Goal: Task Accomplishment & Management: Complete application form

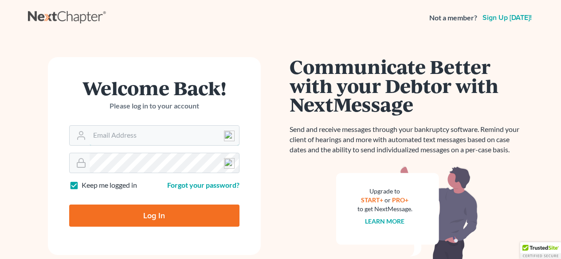
type input "[EMAIL_ADDRESS][DOMAIN_NAME]"
click at [151, 208] on input "Log In" at bounding box center [154, 216] width 170 height 22
type input "Thinking..."
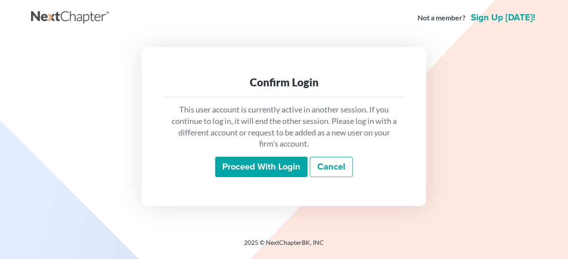
click at [281, 168] on input "Proceed with login" at bounding box center [261, 167] width 92 height 20
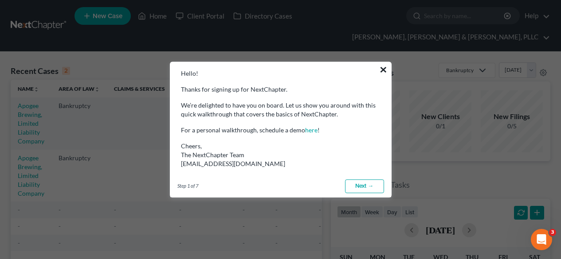
click at [380, 70] on button "×" at bounding box center [383, 70] width 8 height 14
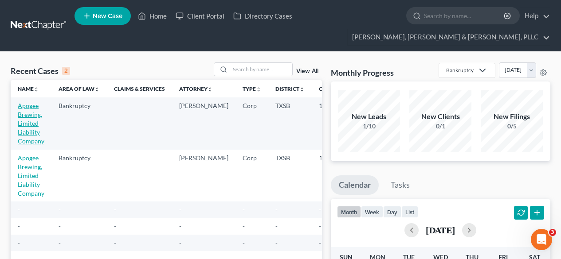
click at [27, 131] on link "Apogee Brewing, Limited Liability Company" at bounding box center [31, 123] width 27 height 43
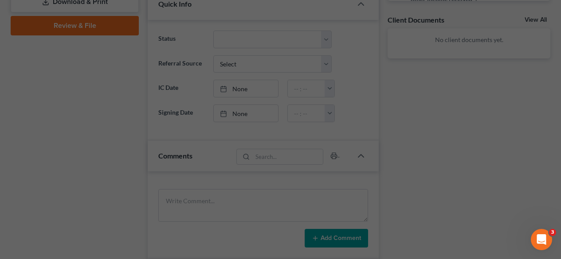
scroll to position [354, 0]
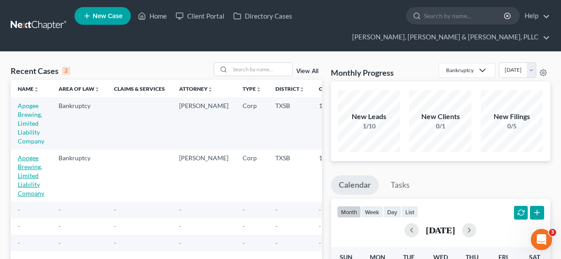
click at [30, 167] on link "Apogee Brewing, Limited Liability Company" at bounding box center [31, 175] width 27 height 43
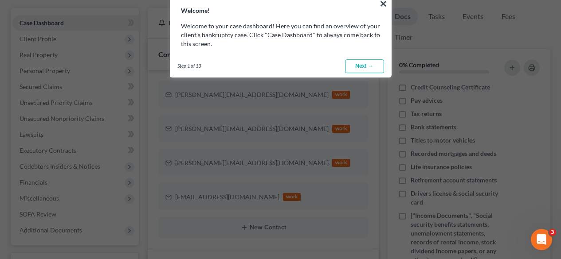
scroll to position [93, 0]
click at [364, 60] on link "Next →" at bounding box center [364, 67] width 39 height 14
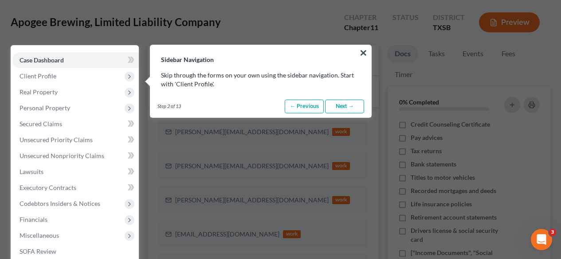
click at [340, 103] on link "Next →" at bounding box center [344, 107] width 39 height 14
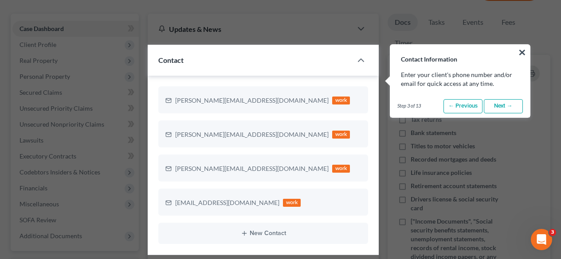
click at [511, 106] on link "Next →" at bounding box center [503, 106] width 39 height 14
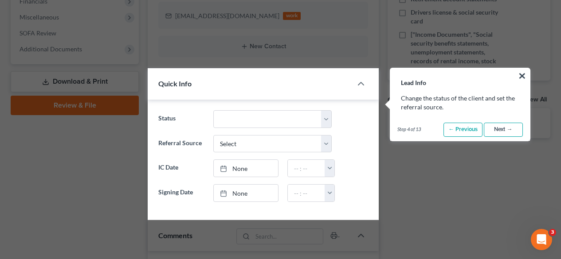
scroll to position [298, 0]
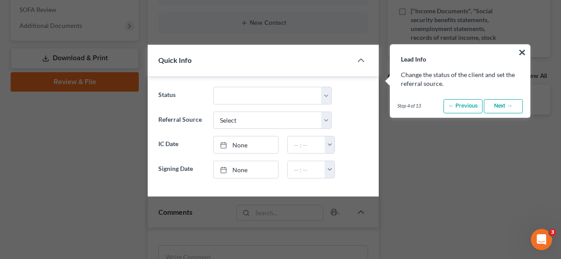
click at [510, 105] on link "Next →" at bounding box center [503, 106] width 39 height 14
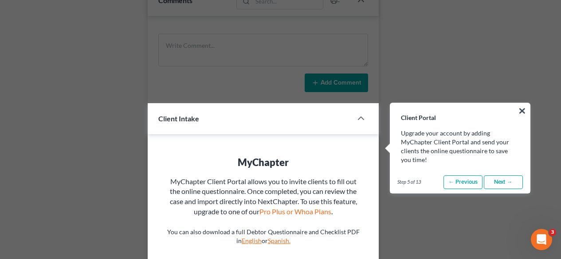
scroll to position [568, 0]
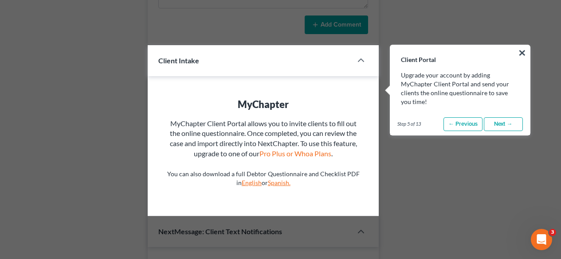
click at [507, 116] on div "Step 5 of 13 ← Previous Next → Done" at bounding box center [459, 125] width 139 height 22
click at [507, 119] on link "Next →" at bounding box center [503, 125] width 39 height 14
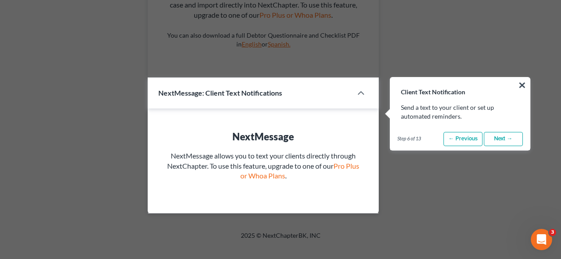
scroll to position [740, 0]
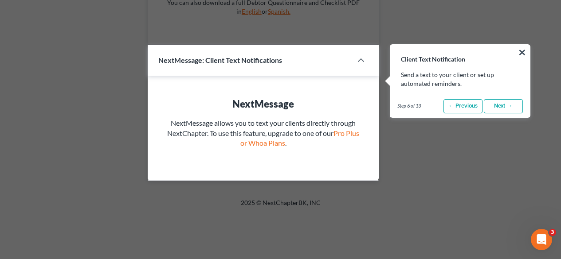
click at [508, 114] on div "Step 6 of 13 ← Previous Next → Done" at bounding box center [459, 106] width 139 height 22
click at [508, 111] on link "Next →" at bounding box center [503, 106] width 39 height 14
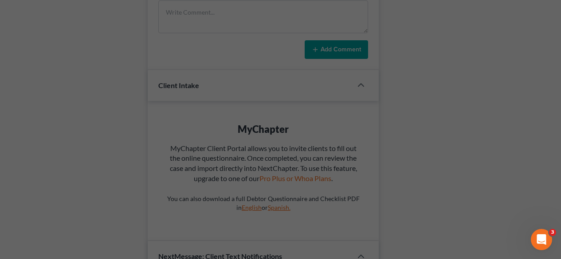
scroll to position [78, 0]
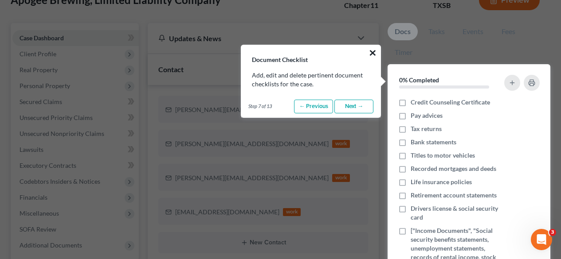
click at [372, 55] on button "×" at bounding box center [373, 53] width 8 height 14
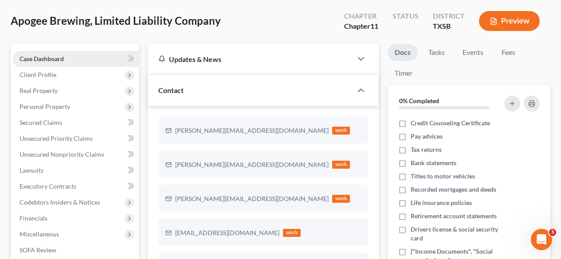
scroll to position [0, 0]
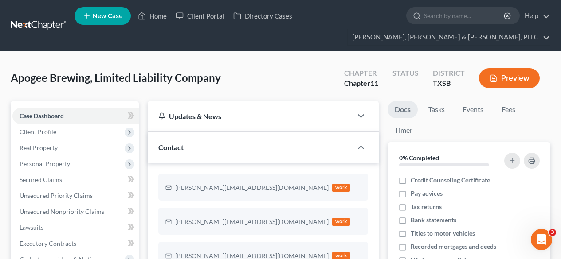
click at [52, 18] on link at bounding box center [39, 26] width 57 height 16
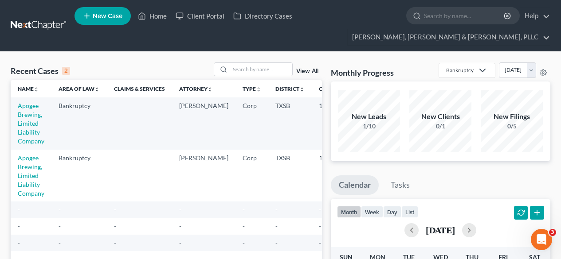
click at [285, 117] on td "TXSB" at bounding box center [289, 124] width 43 height 52
click at [19, 169] on link "Apogee Brewing, Limited Liability Company" at bounding box center [31, 175] width 27 height 43
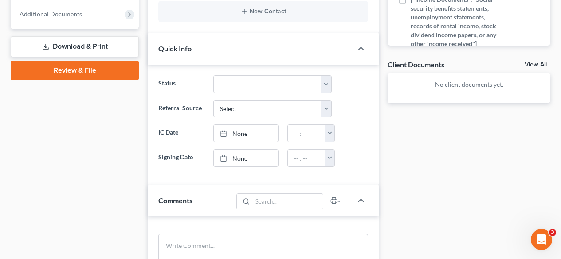
scroll to position [310, 0]
click at [264, 89] on select "Discharged Discharged & Reported Discharge Litigation Dismissal Notice Dismisse…" at bounding box center [272, 84] width 119 height 18
click at [213, 75] on select "Discharged Discharged & Reported Discharge Litigation Dismissal Notice Dismisse…" at bounding box center [272, 84] width 119 height 18
click at [248, 85] on select "Discharged Discharged & Reported Discharge Litigation Dismissal Notice Dismisse…" at bounding box center [272, 84] width 119 height 18
select select "7"
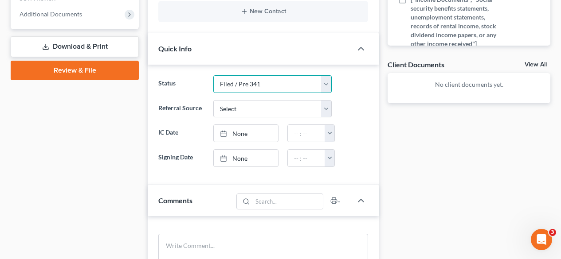
click at [213, 75] on select "Discharged Discharged & Reported Discharge Litigation Dismissal Notice Dismisse…" at bounding box center [272, 84] width 119 height 18
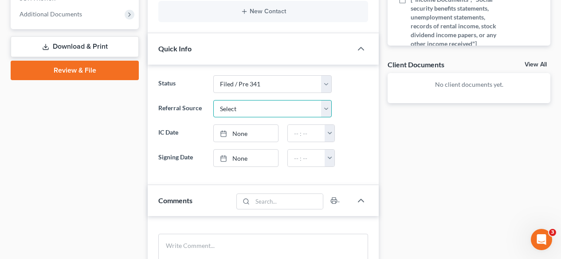
click at [226, 105] on select "Select Word Of Mouth Previous Clients Direct Mail Website Google Search Modern …" at bounding box center [272, 109] width 119 height 18
click at [190, 91] on label "Status" at bounding box center [181, 84] width 55 height 18
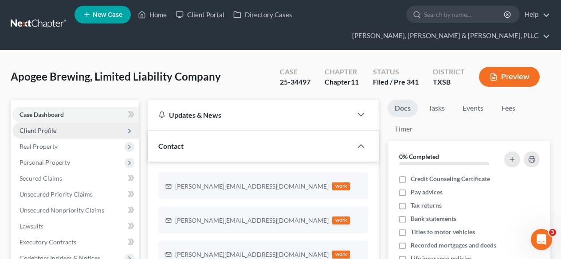
scroll to position [0, 0]
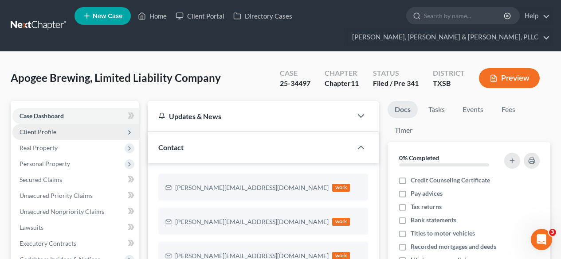
click at [89, 134] on span "Client Profile" at bounding box center [75, 132] width 126 height 16
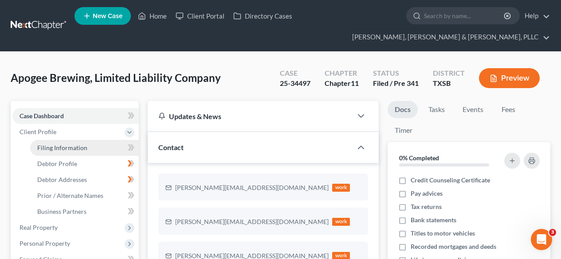
click at [84, 144] on span "Filing Information" at bounding box center [62, 148] width 50 height 8
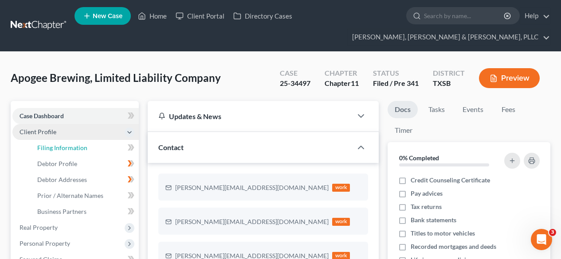
select select "3"
select select "1"
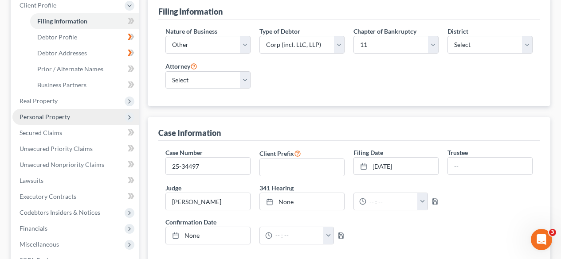
scroll to position [127, 0]
click at [461, 166] on input "text" at bounding box center [490, 166] width 84 height 17
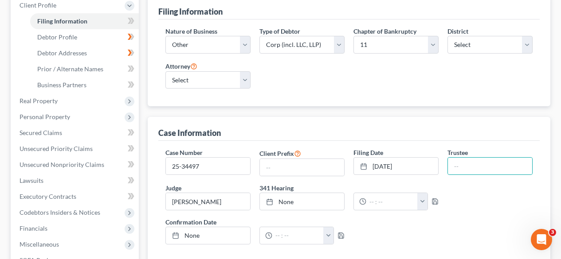
click at [543, 234] on div "Open Intercom Messenger" at bounding box center [541, 239] width 29 height 29
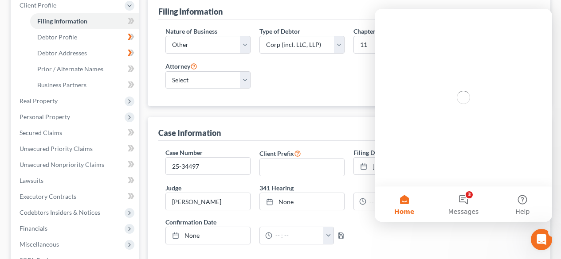
scroll to position [0, 0]
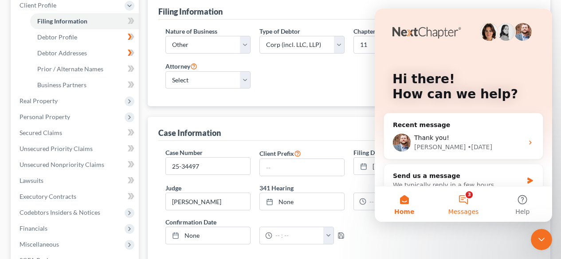
click at [470, 201] on button "3 Messages" at bounding box center [463, 204] width 59 height 35
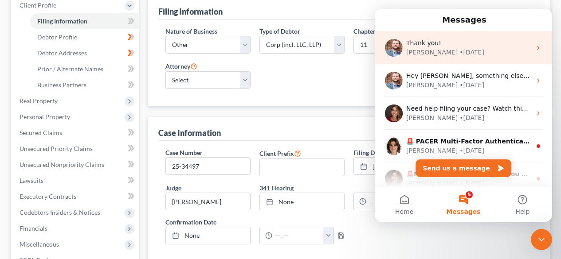
click at [487, 55] on div "James • 5d ago" at bounding box center [468, 52] width 125 height 9
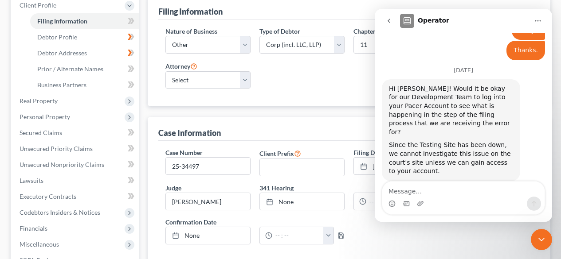
scroll to position [613, 0]
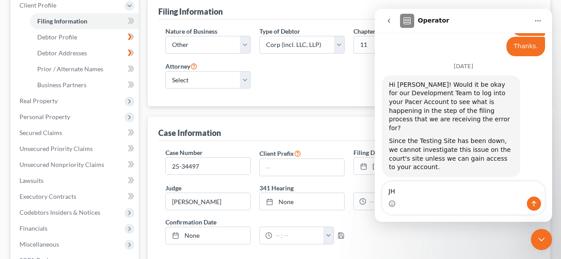
type textarea "J"
click at [427, 194] on textarea "Hello James, hav" at bounding box center [463, 189] width 162 height 15
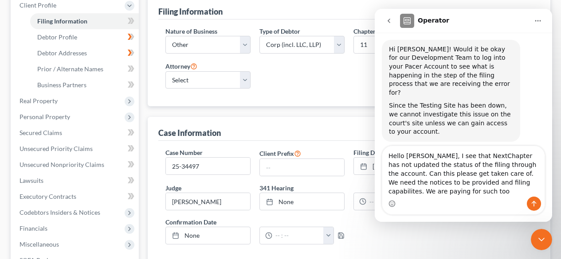
scroll to position [648, 0]
type textarea "Hello James, I see that NextChapter has not updated the status of the filing th…"
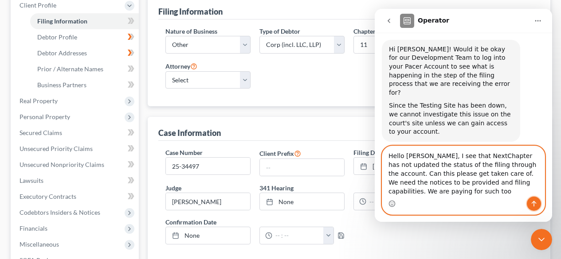
click at [528, 203] on button "Send a message…" at bounding box center [534, 204] width 14 height 14
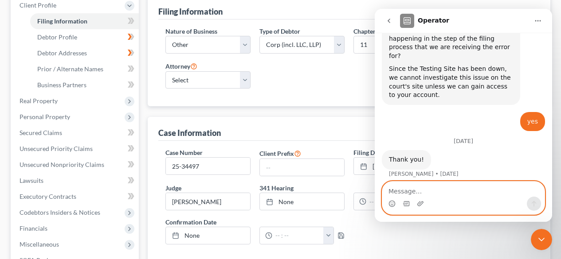
scroll to position [686, 0]
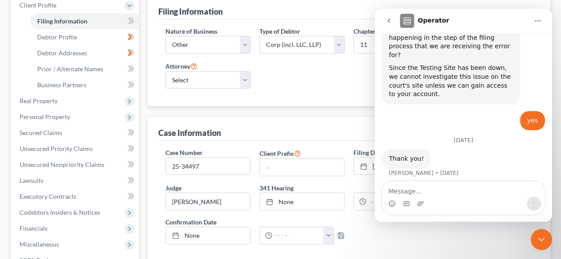
click at [308, 101] on div "Nature of Business Select Clearing Bank Commodity Broker Health Care Business O…" at bounding box center [348, 63] width 381 height 87
click at [537, 240] on icon "Close Intercom Messenger" at bounding box center [541, 240] width 11 height 11
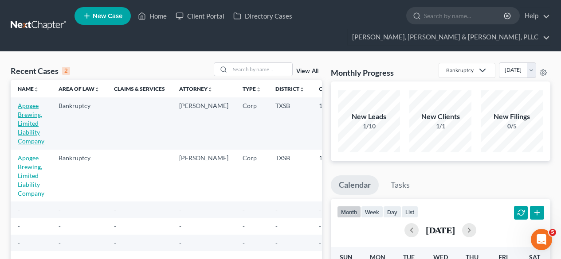
click at [24, 114] on link "Apogee Brewing, Limited Liability Company" at bounding box center [31, 123] width 27 height 43
select select "7"
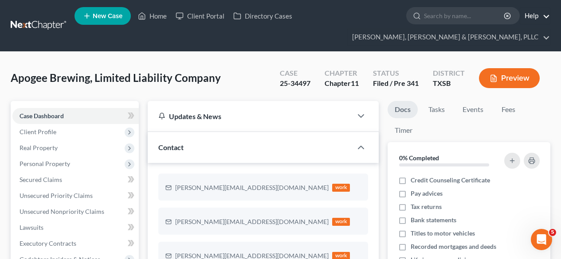
click at [546, 22] on link "Help" at bounding box center [535, 16] width 30 height 16
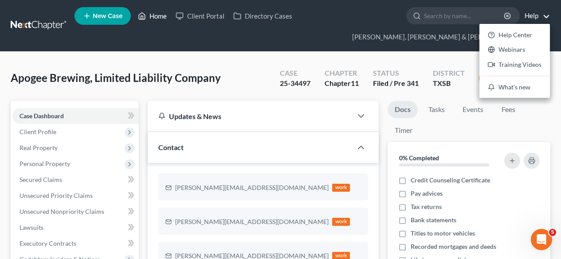
click at [152, 14] on link "Home" at bounding box center [153, 16] width 38 height 16
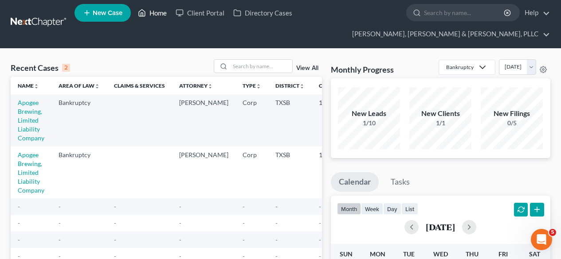
scroll to position [3, 0]
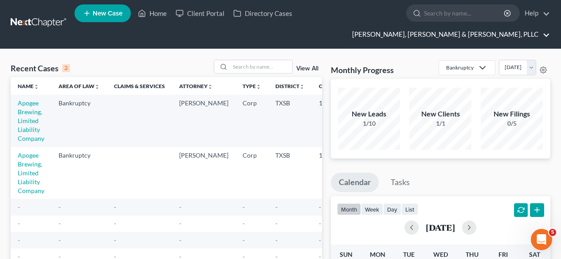
click at [514, 42] on li "Kearney, McWilliams & Davis, PLLC Kearney, McWilliams & Davis, PLLC vpatel@kmd.…" at bounding box center [448, 34] width 203 height 17
click at [507, 31] on link "Kearney, McWilliams & Davis, PLLC" at bounding box center [449, 35] width 202 height 16
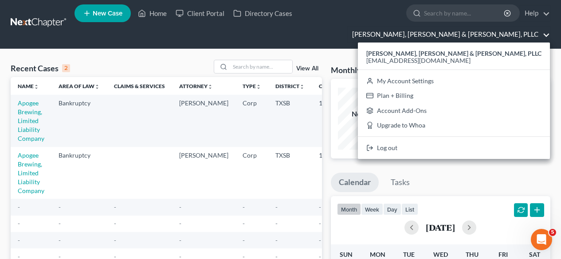
click at [129, 120] on td at bounding box center [139, 121] width 65 height 52
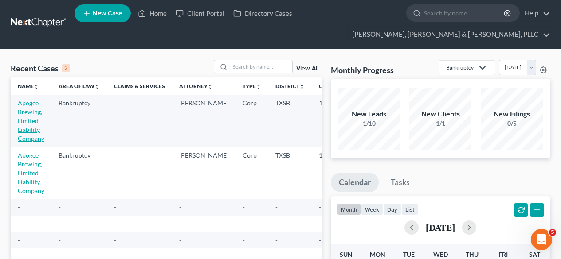
click at [23, 115] on link "Apogee Brewing, Limited Liability Company" at bounding box center [31, 120] width 27 height 43
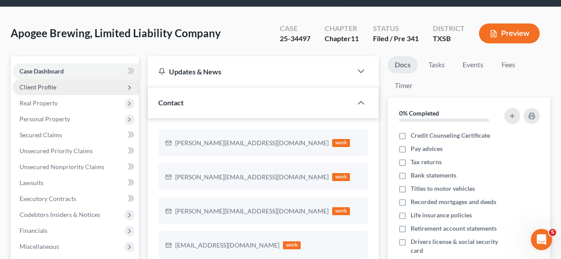
scroll to position [45, 0]
click at [75, 90] on span "Client Profile" at bounding box center [75, 87] width 126 height 16
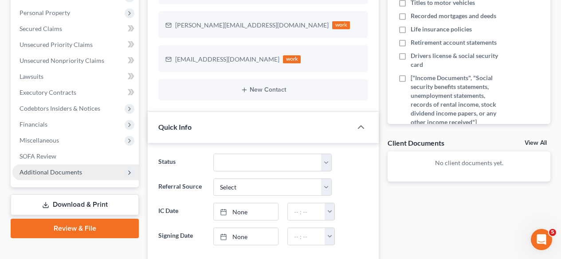
click at [74, 173] on span "Additional Documents" at bounding box center [51, 173] width 63 height 8
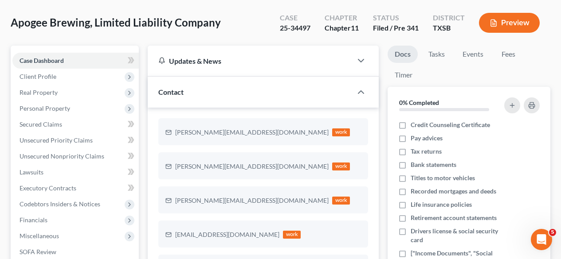
scroll to position [0, 0]
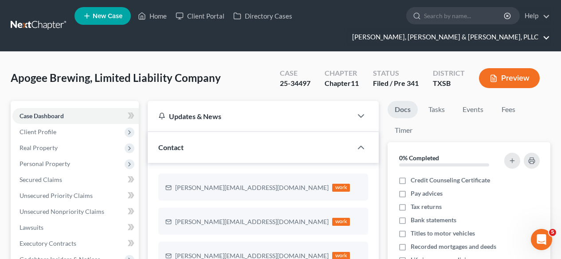
click at [538, 40] on link "Kearney, McWilliams & Davis, PLLC" at bounding box center [449, 37] width 202 height 16
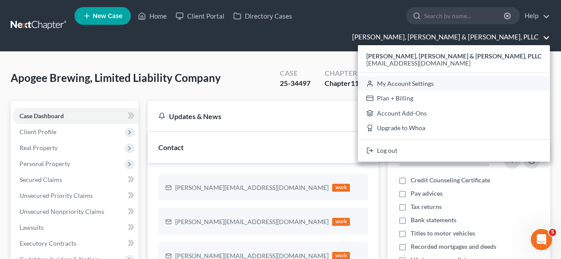
click at [495, 83] on link "My Account Settings" at bounding box center [454, 83] width 192 height 15
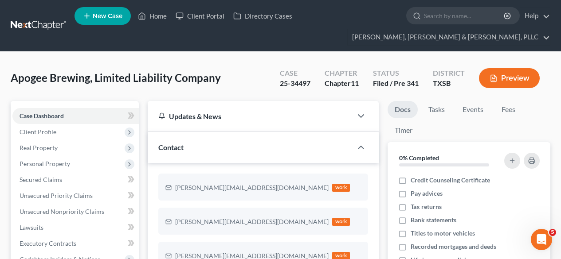
select select "79"
select select "24"
select select "45"
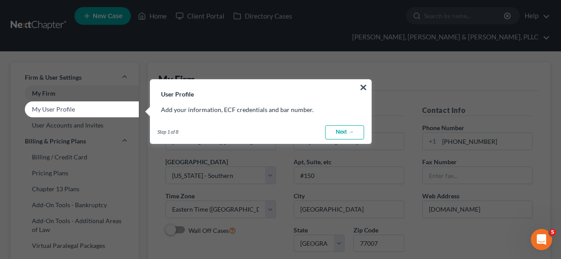
click at [349, 128] on link "Next →" at bounding box center [344, 133] width 39 height 14
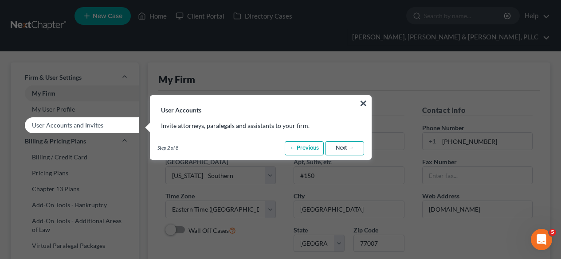
click at [349, 142] on link "Next →" at bounding box center [344, 148] width 39 height 14
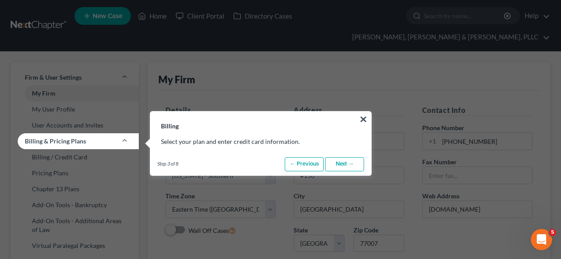
click at [347, 162] on link "Next →" at bounding box center [344, 164] width 39 height 14
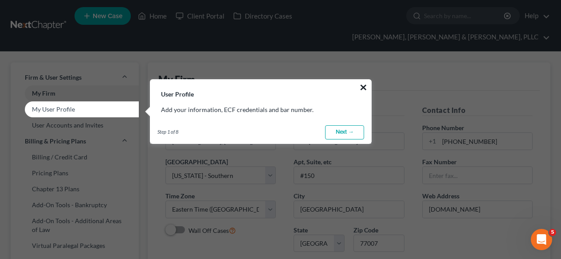
click at [362, 82] on button "×" at bounding box center [363, 87] width 8 height 14
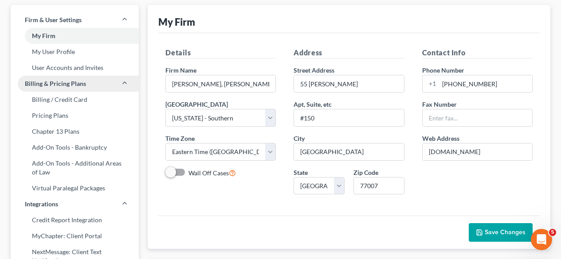
scroll to position [57, 0]
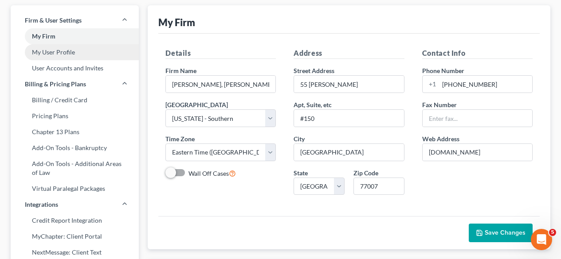
click at [57, 52] on link "My User Profile" at bounding box center [75, 52] width 128 height 16
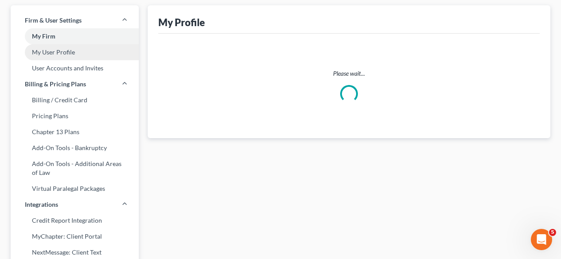
scroll to position [10, 0]
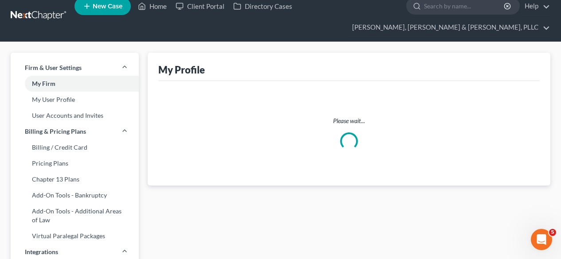
select select "45"
select select "79"
select select "attorney"
select select "1"
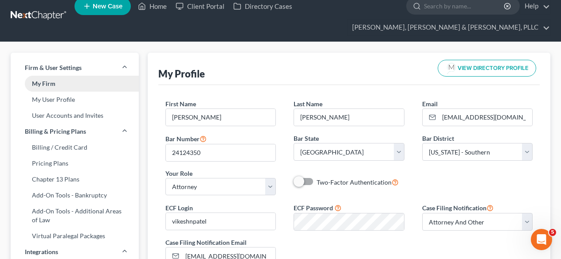
scroll to position [0, 0]
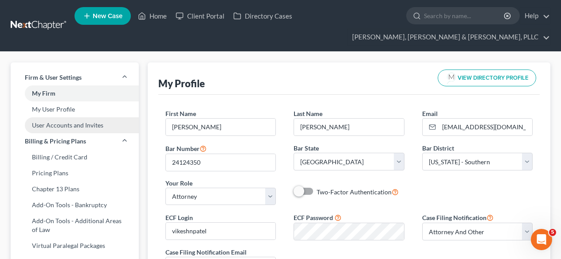
click at [68, 130] on link "User Accounts and Invites" at bounding box center [75, 126] width 128 height 16
select select "0"
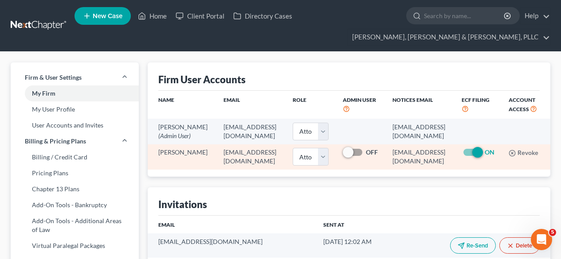
click at [343, 158] on span at bounding box center [353, 152] width 21 height 11
click at [366, 157] on label "OFF" at bounding box center [372, 152] width 12 height 9
click at [369, 154] on input "OFF" at bounding box center [372, 151] width 6 height 6
checkbox input "true"
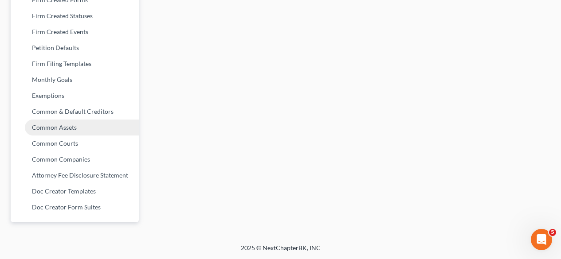
scroll to position [456, 0]
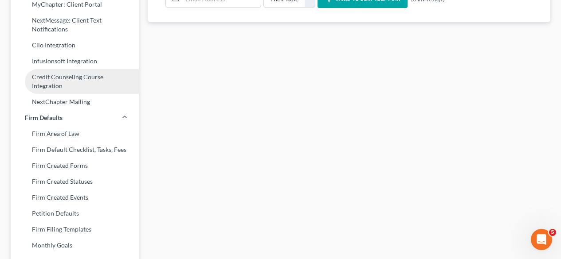
click at [76, 68] on div "Credit Report Integration NextChapter Payments Integration MyChapter: Client Po…" at bounding box center [75, 45] width 128 height 130
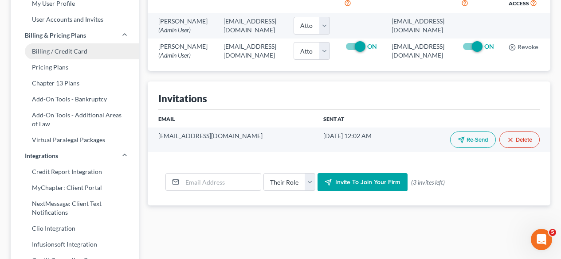
click at [64, 56] on link "Billing / Credit Card" at bounding box center [75, 51] width 128 height 16
select select "45"
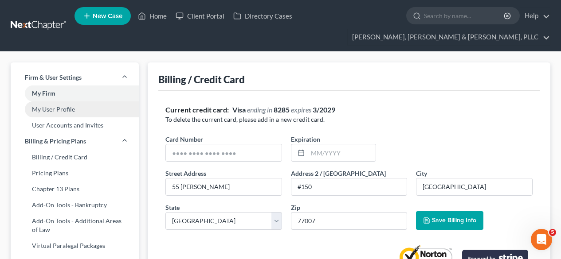
click at [62, 108] on link "My User Profile" at bounding box center [75, 110] width 128 height 16
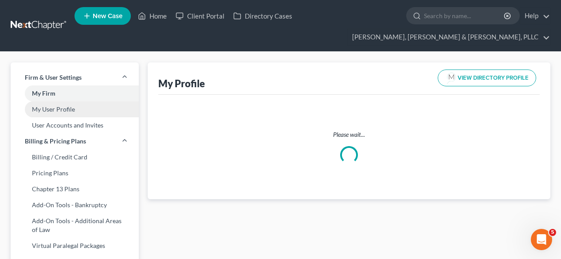
select select "45"
select select "79"
select select "attorney"
select select "1"
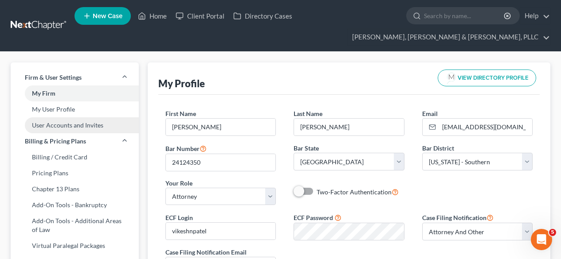
click at [97, 132] on link "User Accounts and Invites" at bounding box center [75, 126] width 128 height 16
select select "0"
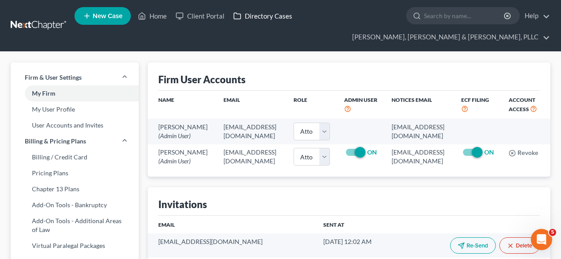
click at [244, 18] on link "Directory Cases" at bounding box center [263, 16] width 68 height 16
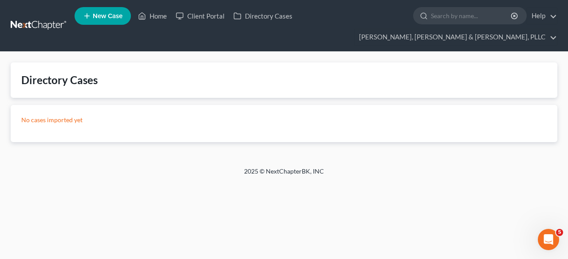
click at [126, 16] on link "New Case" at bounding box center [103, 16] width 56 height 18
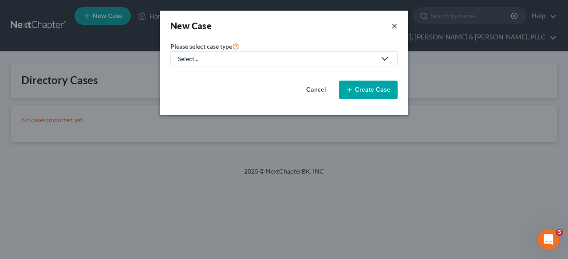
click at [393, 26] on button "×" at bounding box center [394, 26] width 6 height 12
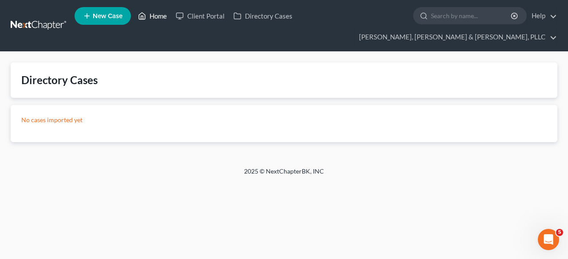
click at [152, 19] on link "Home" at bounding box center [153, 16] width 38 height 16
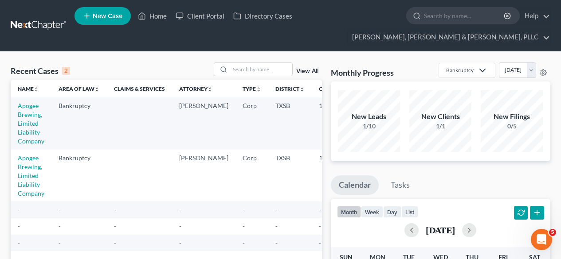
click at [317, 68] on link "View All" at bounding box center [307, 71] width 22 height 6
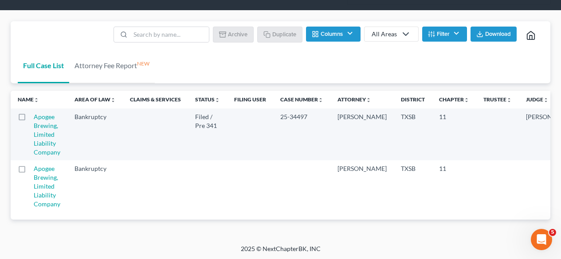
scroll to position [42, 0]
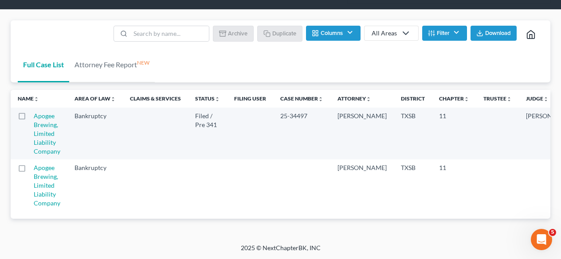
click at [30, 170] on label at bounding box center [30, 170] width 0 height 0
click at [34, 169] on input "checkbox" at bounding box center [37, 167] width 6 height 6
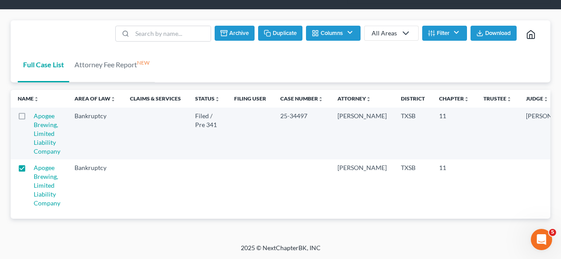
click at [227, 35] on button "Archive" at bounding box center [235, 33] width 40 height 15
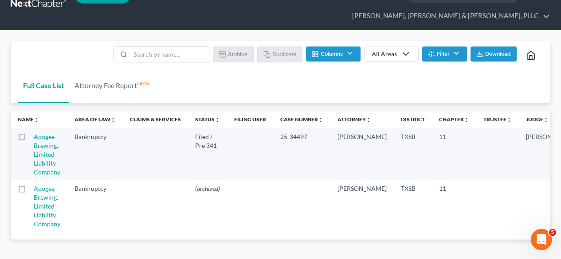
scroll to position [0, 0]
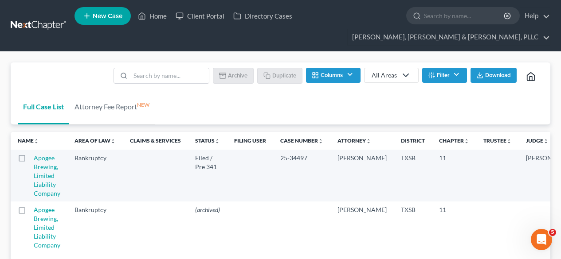
click at [30, 212] on label at bounding box center [30, 212] width 0 height 0
click at [34, 212] on input "checkbox" at bounding box center [37, 209] width 6 height 6
checkbox input "true"
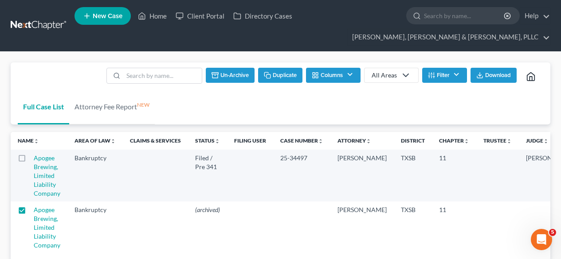
click at [240, 79] on button "Un-archive" at bounding box center [230, 75] width 49 height 15
click at [150, 19] on link "Home" at bounding box center [153, 16] width 38 height 16
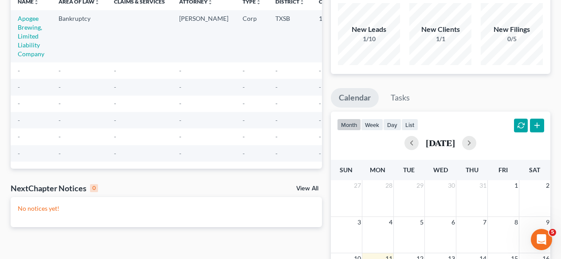
scroll to position [88, 0]
click at [13, 22] on td "Apogee Brewing, Limited Liability Company" at bounding box center [31, 36] width 41 height 52
click at [17, 23] on td "Apogee Brewing, Limited Liability Company" at bounding box center [31, 36] width 41 height 52
click at [20, 23] on td "Apogee Brewing, Limited Liability Company" at bounding box center [31, 36] width 41 height 52
click at [27, 25] on link "Apogee Brewing, Limited Liability Company" at bounding box center [31, 35] width 27 height 43
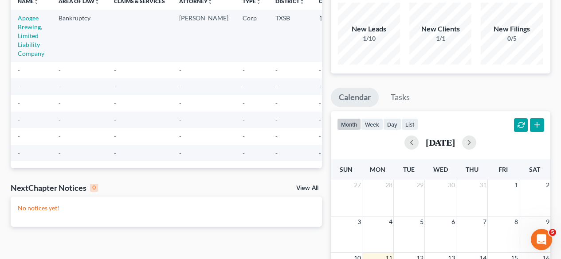
select select "7"
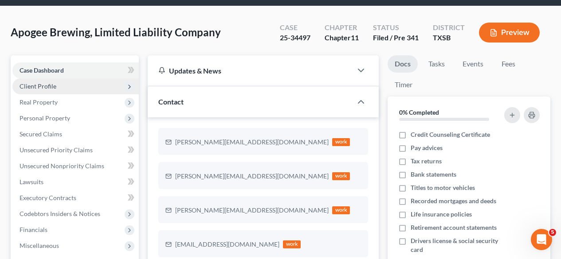
click at [49, 82] on span "Client Profile" at bounding box center [75, 87] width 126 height 16
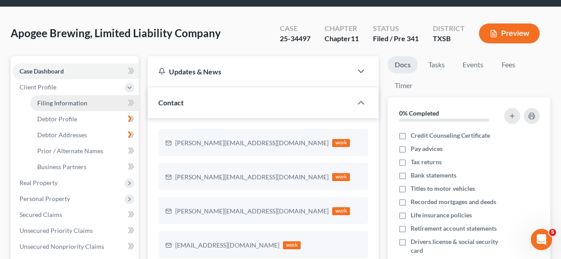
click at [50, 98] on link "Filing Information" at bounding box center [84, 103] width 109 height 16
select select "3"
select select "1"
select select "79"
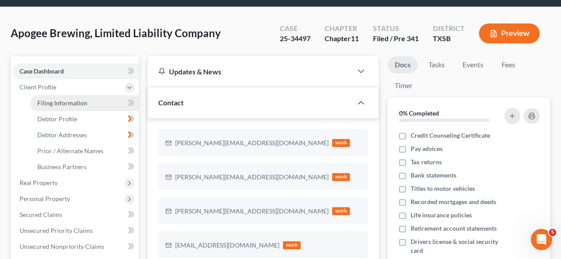
select select "2"
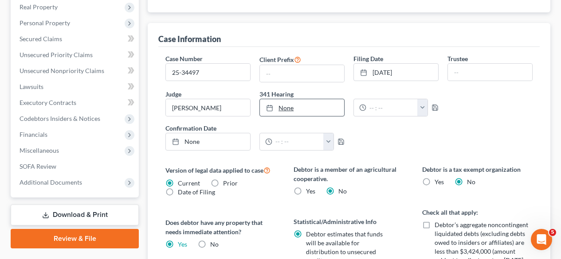
scroll to position [221, 0]
type input "8/11/2025"
click at [305, 110] on link "8/11/2025" at bounding box center [302, 107] width 84 height 17
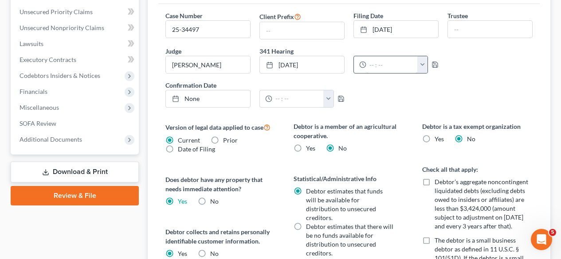
click at [370, 72] on input "text" at bounding box center [391, 64] width 51 height 17
click at [367, 67] on input "text" at bounding box center [391, 64] width 51 height 17
click at [423, 67] on button "button" at bounding box center [422, 64] width 10 height 17
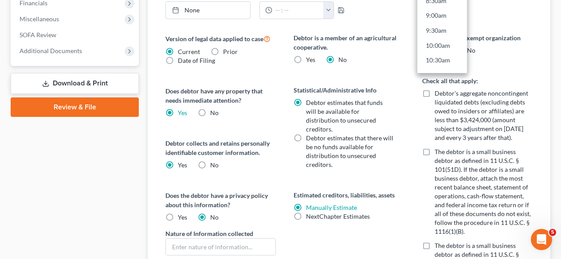
scroll to position [248, 0]
click at [448, 47] on link "10:00am" at bounding box center [442, 45] width 50 height 15
type input "10:00am"
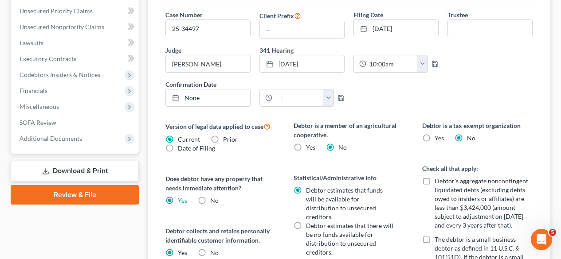
scroll to position [264, 0]
click at [429, 100] on div "Case Number 25-34497 Client Prefix Filing Date 8/4/2025 close Date 8/4/2025 Tim…" at bounding box center [349, 62] width 376 height 103
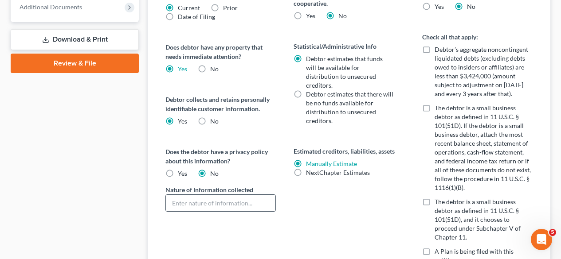
scroll to position [397, 0]
click at [179, 175] on span "Yes" at bounding box center [182, 174] width 9 height 8
click at [181, 175] on input "Yes" at bounding box center [184, 172] width 6 height 6
radio input "true"
radio input "false"
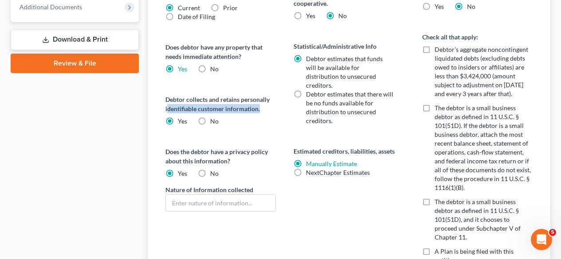
drag, startPoint x: 178, startPoint y: 105, endPoint x: 264, endPoint y: 107, distance: 86.1
click at [265, 106] on label "Debtor collects and retains personally identifiable customer information." at bounding box center [220, 104] width 110 height 19
drag, startPoint x: 263, startPoint y: 110, endPoint x: 219, endPoint y: 157, distance: 64.7
click at [219, 157] on label "Does the debtor have a privacy policy about this information?" at bounding box center [220, 156] width 110 height 19
click at [223, 201] on input "text" at bounding box center [221, 203] width 110 height 17
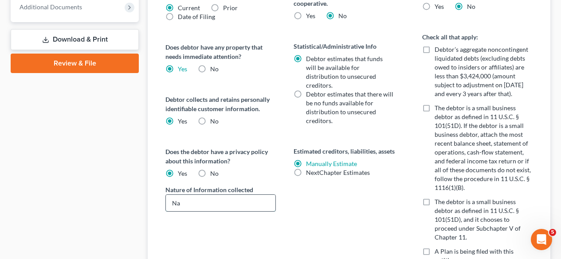
type input "N"
type input "Name, emails"
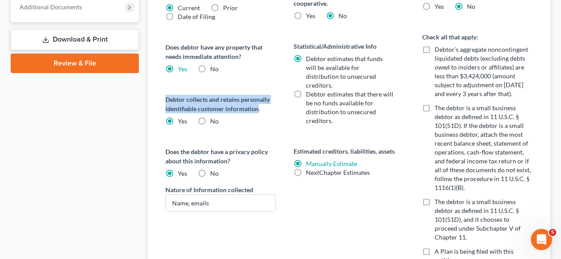
drag, startPoint x: 166, startPoint y: 99, endPoint x: 258, endPoint y: 109, distance: 92.3
click at [258, 109] on label "Debtor collects and retains personally identifiable customer information." at bounding box center [220, 104] width 110 height 19
copy label "Debtor collects and retains personally identifiable customer information"
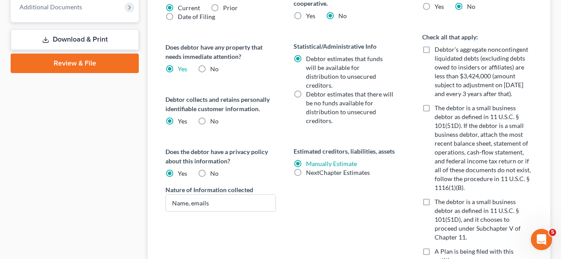
click at [210, 170] on label "No" at bounding box center [214, 173] width 8 height 9
click at [214, 170] on input "No" at bounding box center [217, 172] width 6 height 6
radio input "true"
radio input "false"
drag, startPoint x: 191, startPoint y: 200, endPoint x: 141, endPoint y: 202, distance: 50.2
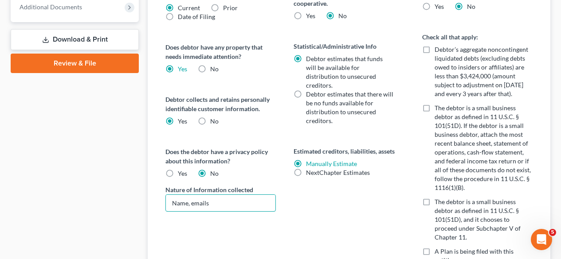
click at [141, 202] on div "Petition Navigation Case Dashboard Payments Invoices Payments Payments Credit R…" at bounding box center [280, 85] width 549 height 761
type input "emails"
click at [356, 183] on div "Debtor is a member of an agricultural cooperative. Yes No Statistical/Administr…" at bounding box center [349, 213] width 128 height 448
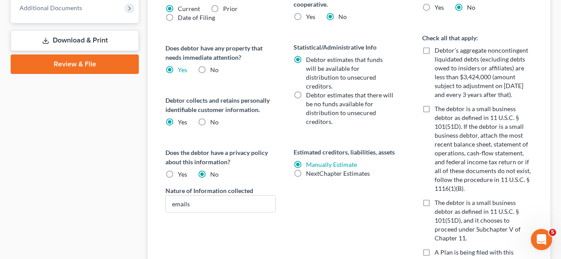
scroll to position [396, 0]
click at [306, 90] on label "Debtor estimates that there will be no funds available for distribution to unse…" at bounding box center [349, 107] width 87 height 35
click at [310, 90] on input "Debtor estimates that there will be no funds available for distribution to unse…" at bounding box center [313, 93] width 6 height 6
radio input "true"
radio input "false"
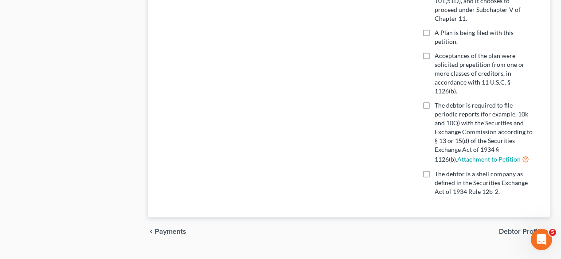
scroll to position [617, 0]
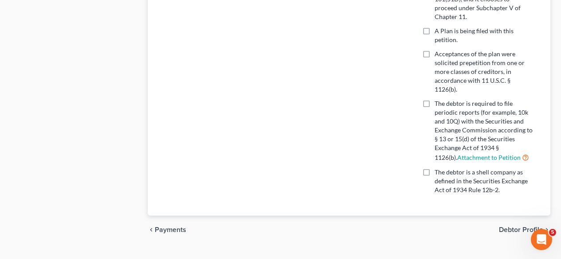
click at [528, 227] on span "Debtor Profile" at bounding box center [521, 230] width 44 height 7
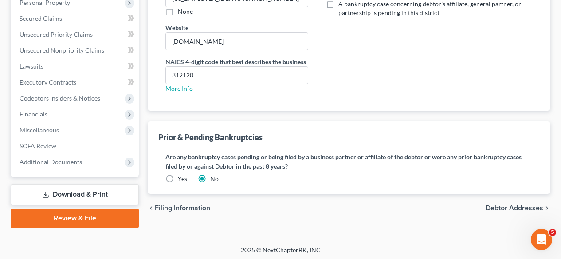
scroll to position [243, 0]
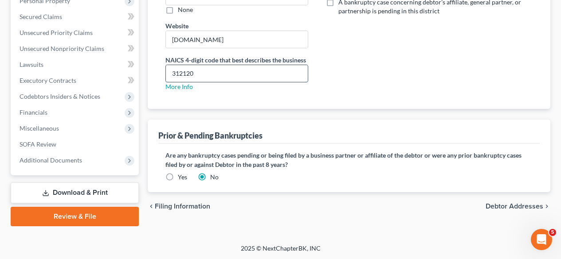
drag, startPoint x: 180, startPoint y: 71, endPoint x: 168, endPoint y: 72, distance: 12.0
click at [168, 72] on input "312120" at bounding box center [237, 73] width 142 height 17
type input "2120"
